Goal: Task Accomplishment & Management: Complete application form

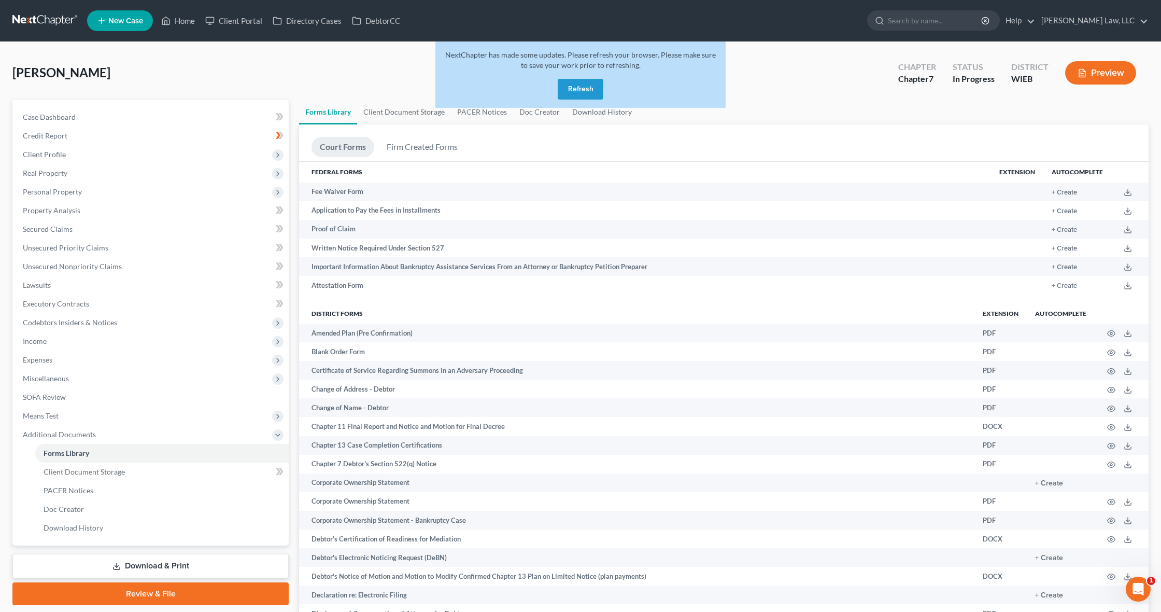
click at [582, 88] on button "Refresh" at bounding box center [581, 89] width 46 height 21
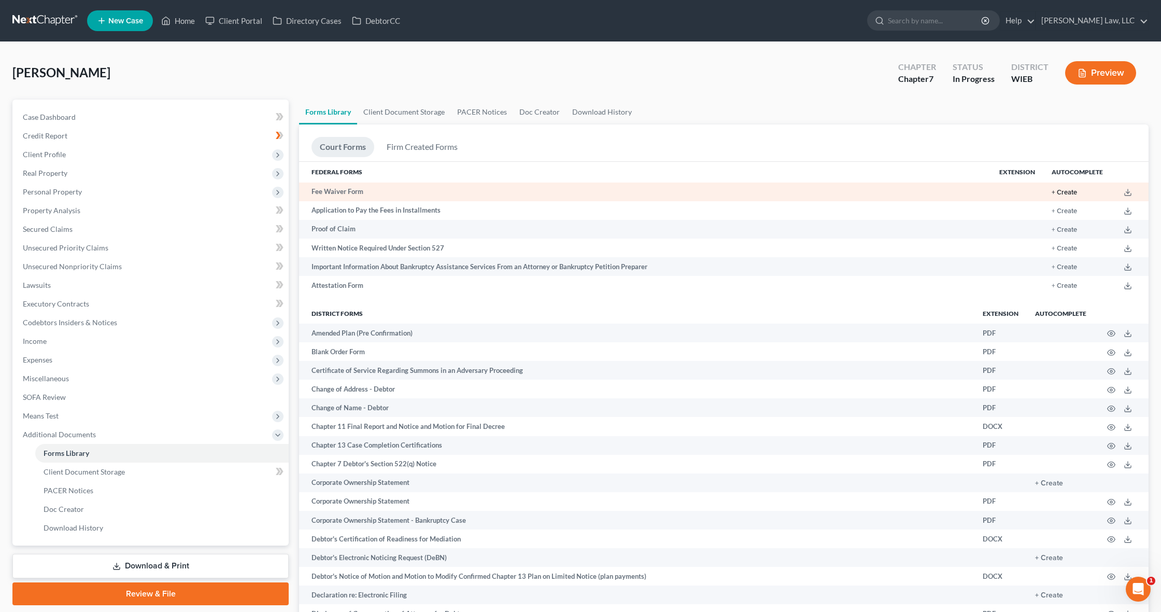
click at [1059, 192] on button "+ Create" at bounding box center [1063, 192] width 25 height 7
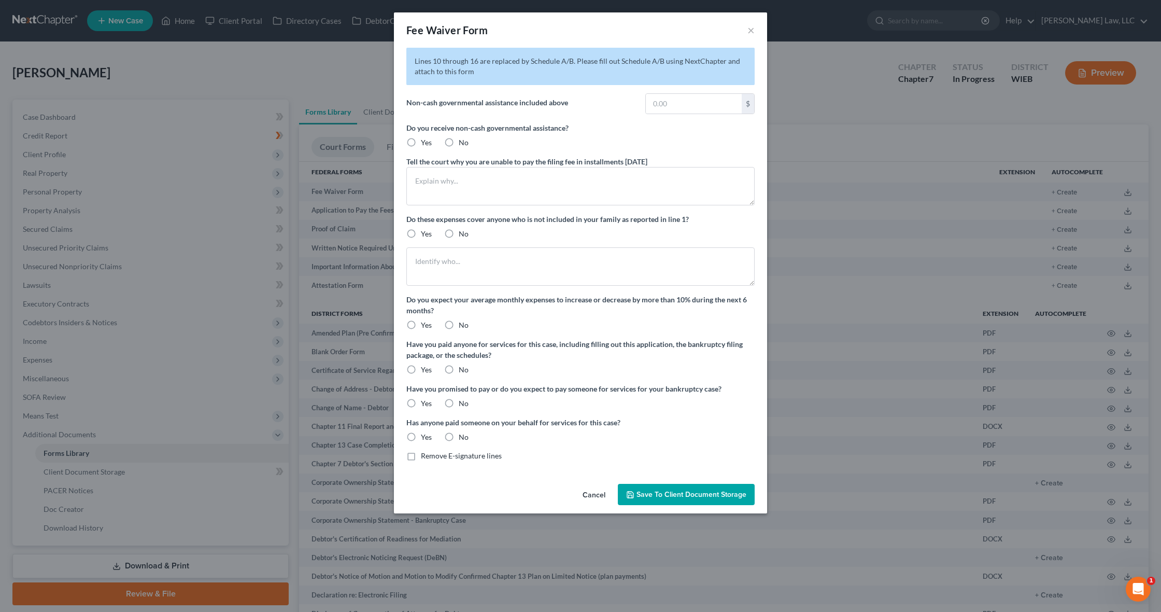
click at [459, 139] on label "No" at bounding box center [464, 142] width 10 height 10
click at [463, 139] on input "No" at bounding box center [466, 140] width 7 height 7
radio input "true"
click at [779, 608] on div "Fee Waiver Form × Lines 10 through 16 are replaced by Schedule A/B. Please fill…" at bounding box center [580, 306] width 1161 height 612
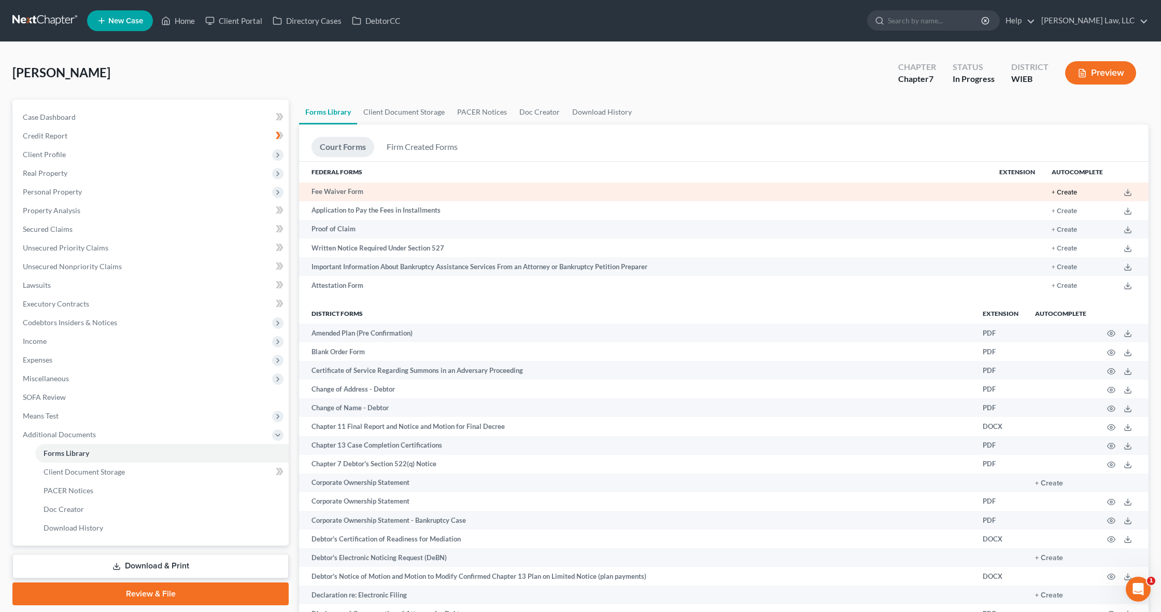
click at [1070, 189] on button "+ Create" at bounding box center [1063, 192] width 25 height 7
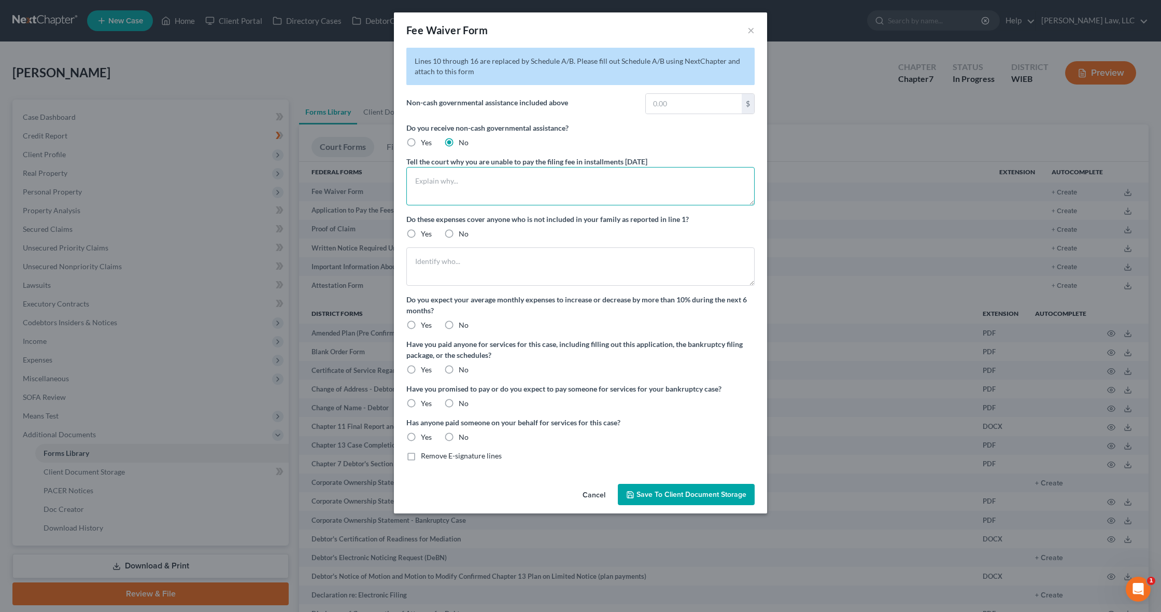
click at [475, 182] on textarea at bounding box center [580, 186] width 348 height 38
type textarea "Two of my children are now living with me and I am expecting my third child to …"
click at [459, 234] on label "No" at bounding box center [464, 234] width 10 height 10
click at [463, 234] on input "No" at bounding box center [466, 232] width 7 height 7
radio input "true"
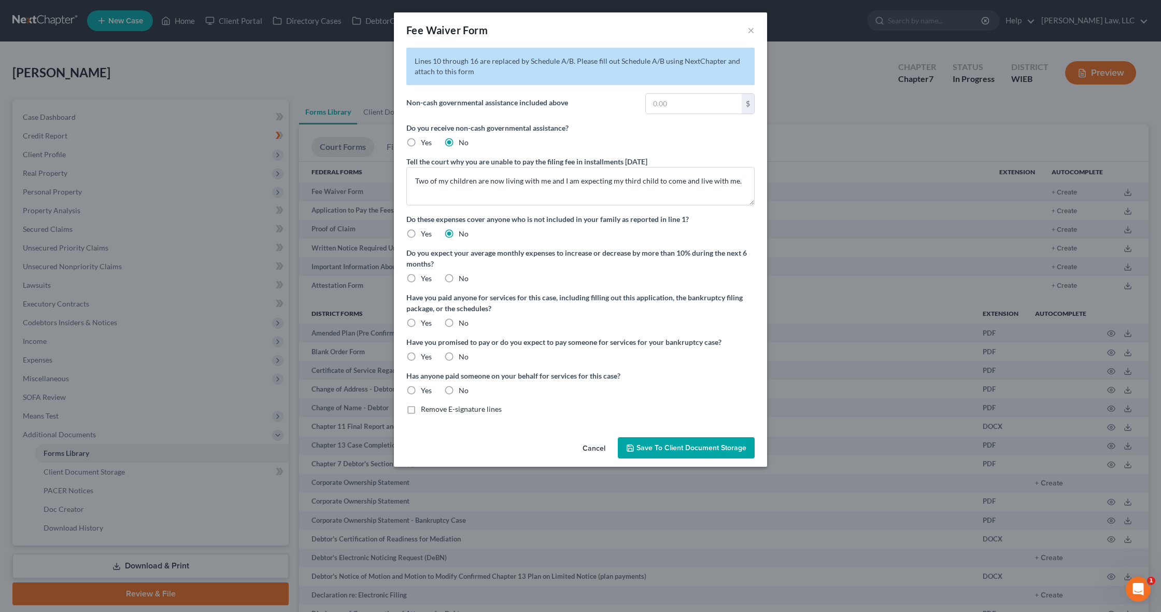
click at [421, 279] on label "Yes" at bounding box center [426, 278] width 11 height 10
click at [425, 279] on input "Yes" at bounding box center [428, 276] width 7 height 7
radio input "true"
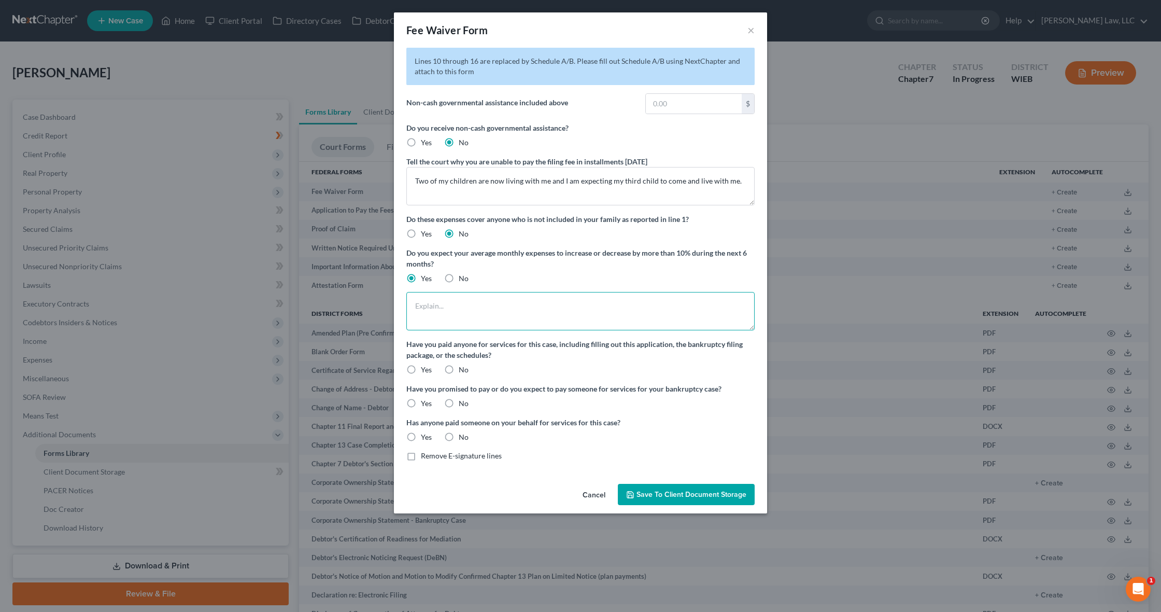
click at [441, 318] on textarea at bounding box center [580, 311] width 348 height 38
click at [844, 611] on div "Fee Waiver Form × Lines 10 through 16 are replaced by Schedule A/B. Please fill…" at bounding box center [580, 306] width 1161 height 612
